Goal: Use online tool/utility: Utilize a website feature to perform a specific function

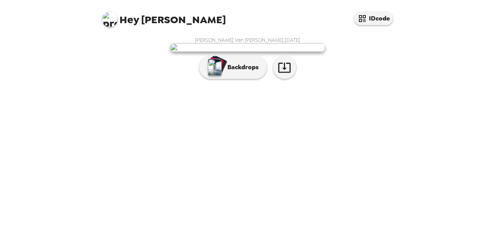
scroll to position [28, 0]
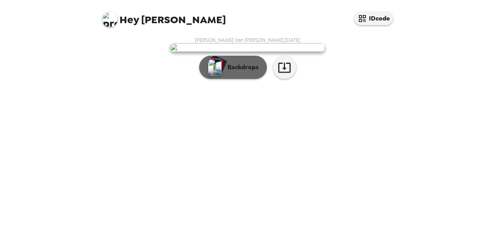
click at [248, 79] on button "Backdrops" at bounding box center [233, 67] width 68 height 23
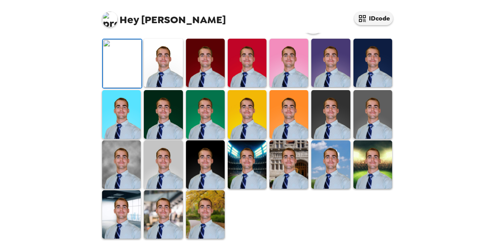
scroll to position [177, 0]
click at [322, 87] on img at bounding box center [330, 63] width 39 height 48
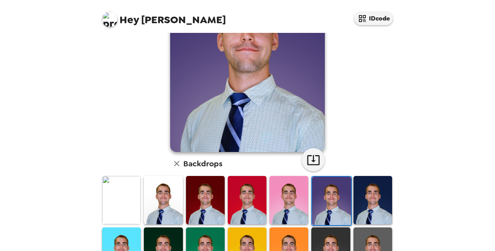
scroll to position [55, 0]
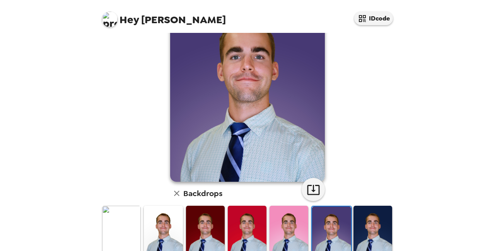
click at [376, 234] on img at bounding box center [372, 230] width 39 height 48
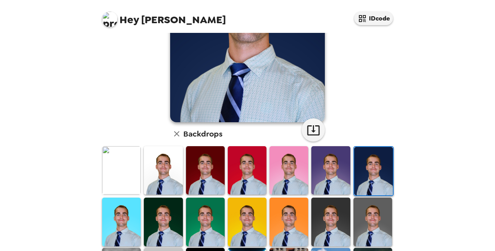
scroll to position [115, 0]
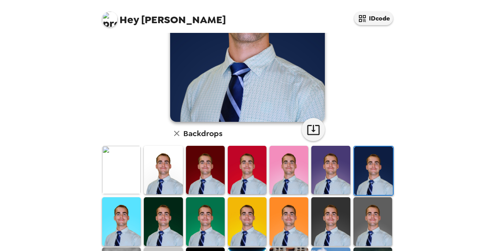
click at [327, 158] on img at bounding box center [330, 170] width 39 height 48
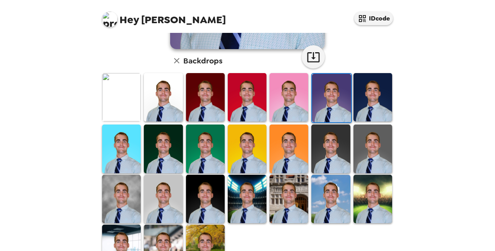
scroll to position [188, 0]
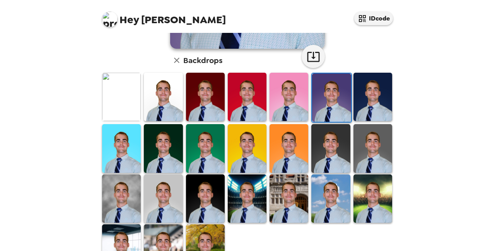
click at [114, 193] on img at bounding box center [121, 198] width 39 height 48
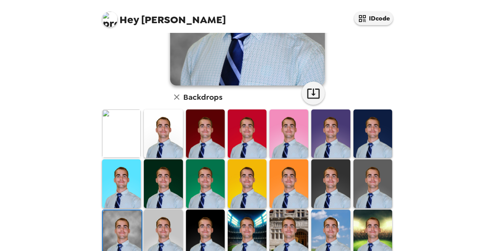
scroll to position [169, 0]
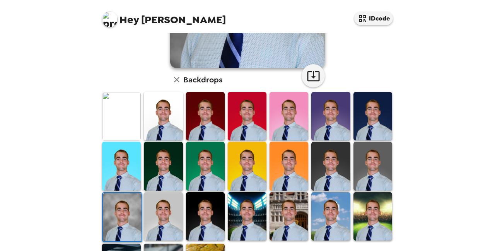
click at [159, 215] on img at bounding box center [163, 216] width 39 height 48
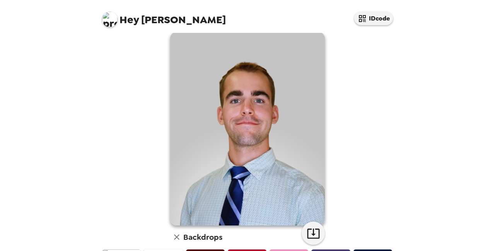
scroll to position [2, 0]
